Goal: Information Seeking & Learning: Find specific fact

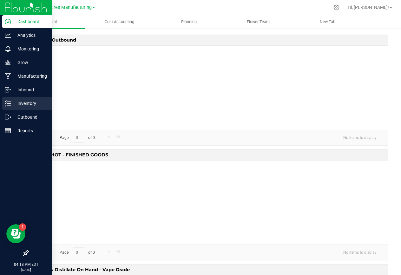
click at [7, 101] on icon at bounding box center [8, 103] width 6 height 6
click at [27, 102] on p "Inventory" at bounding box center [30, 104] width 38 height 8
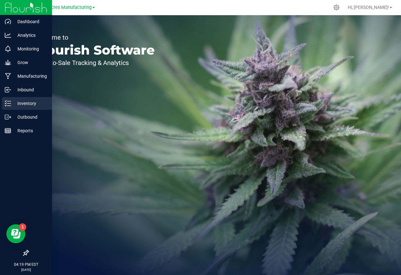
click at [15, 103] on p "Inventory" at bounding box center [30, 104] width 38 height 8
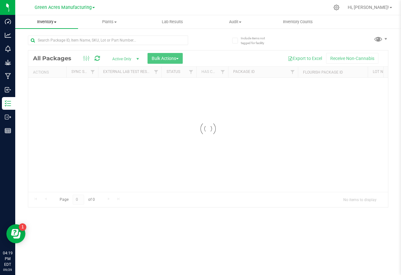
click at [53, 22] on span "Inventory" at bounding box center [46, 22] width 63 height 6
click at [44, 46] on span "All inventory" at bounding box center [36, 45] width 43 height 5
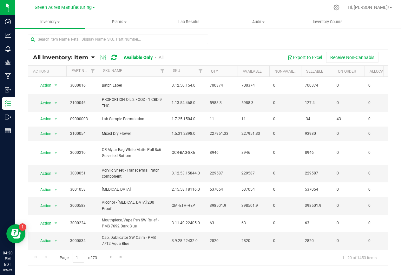
click at [248, 261] on div "Page 1 of 73 1 - 20 of 1453 items" at bounding box center [208, 257] width 360 height 15
click at [59, 22] on span at bounding box center [58, 22] width 3 height 1
click at [56, 47] on span "All inventory" at bounding box center [36, 45] width 43 height 5
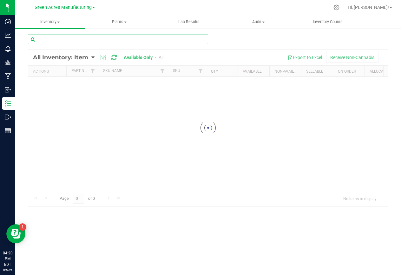
click at [60, 37] on input "text" at bounding box center [118, 40] width 180 height 10
paste input "FT - CANNABIS FLOWER - 3.5G - GTO - HYB"
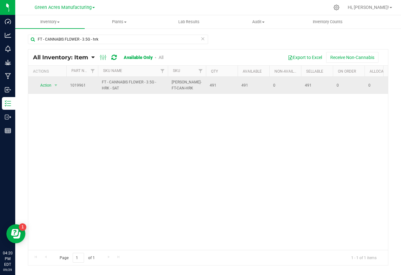
drag, startPoint x: 124, startPoint y: 88, endPoint x: 63, endPoint y: 85, distance: 61.3
copy tr "Action Global inventory View packages 1019961 FT - CANNABIS FLOWER - 3.5G - HRK…"
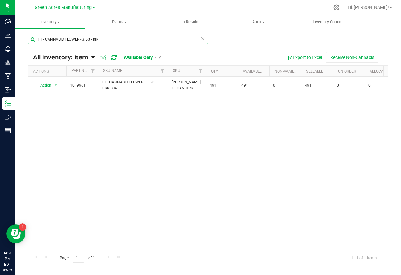
drag, startPoint x: 98, startPoint y: 40, endPoint x: 18, endPoint y: 40, distance: 79.9
click at [18, 40] on div "FT - CANNABIS FLOWER - 3.5G - hrk All Inventory: Item Item Summary Item (defaul…" at bounding box center [208, 127] width 386 height 198
paste input "PRE-ROLL - 0.5G - 5CT - MEC - HYS"
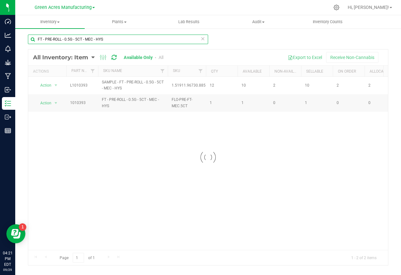
click at [111, 39] on input "FT - PRE-ROLL - 0.5G - 5CT - MEC - HYS" at bounding box center [118, 40] width 180 height 10
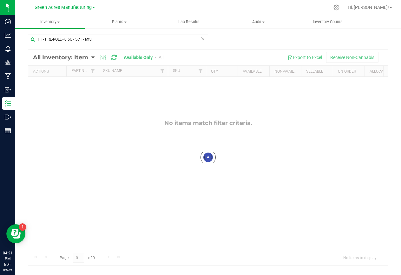
click at [161, 59] on div at bounding box center [208, 157] width 360 height 216
click at [161, 57] on div at bounding box center [208, 157] width 360 height 216
click at [161, 57] on link "All" at bounding box center [161, 57] width 5 height 5
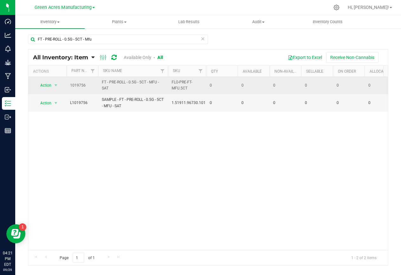
drag, startPoint x: 113, startPoint y: 89, endPoint x: 69, endPoint y: 86, distance: 43.9
copy tr "1019756 FT - PRE-ROLL - 0.5G - 5CT - MFU - SAT"
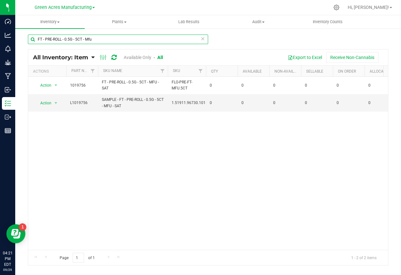
click at [93, 39] on input "FT - PRE-ROLL - 0.5G - 5CT - Mfu" at bounding box center [118, 40] width 180 height 10
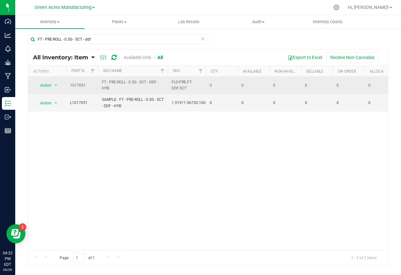
drag, startPoint x: 113, startPoint y: 87, endPoint x: 68, endPoint y: 86, distance: 45.1
copy tr "1017051 FT - PRE-ROLL - 0.5G - 5CT - DDF - HYB"
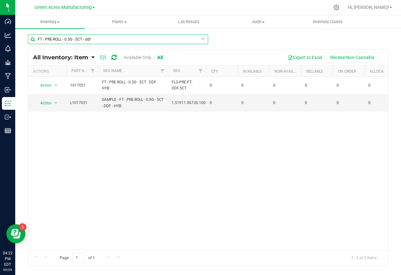
click at [78, 38] on input "FT - PRE-ROLL - 0.5G - 5CT - ddf" at bounding box center [118, 40] width 180 height 10
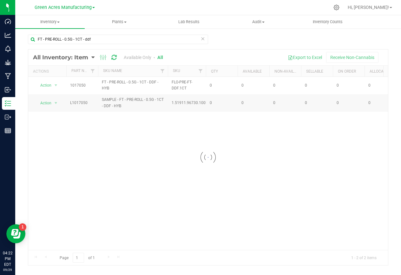
drag, startPoint x: 113, startPoint y: 88, endPoint x: 82, endPoint y: 84, distance: 31.3
click at [82, 84] on div at bounding box center [208, 157] width 360 height 216
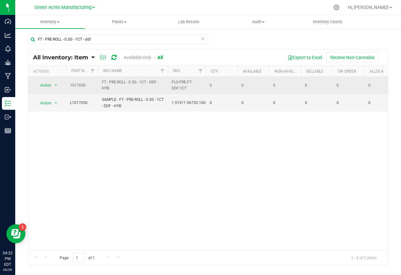
drag, startPoint x: 111, startPoint y: 88, endPoint x: 69, endPoint y: 86, distance: 42.5
copy tr "1017050 FT - PRE-ROLL - 0.5G - 1CT - DDF - HYB"
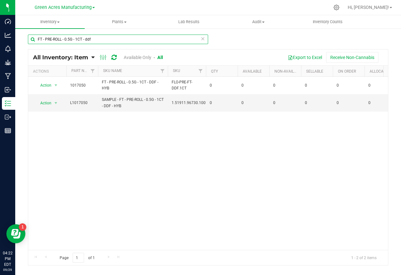
click at [95, 39] on input "FT - PRE-ROLL - 0.5G - 1CT - ddf" at bounding box center [118, 40] width 180 height 10
type input "FT - PRE-ROLL - 0.5G - 1CT - mfu"
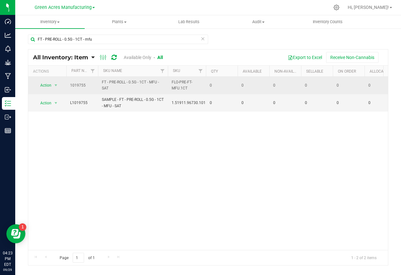
drag, startPoint x: 111, startPoint y: 88, endPoint x: 62, endPoint y: 86, distance: 49.2
copy tr "Action Global inventory View packages 1019755 FT - PRE-ROLL - 0.5G - 1CT - MFU …"
